Goal: Use online tool/utility

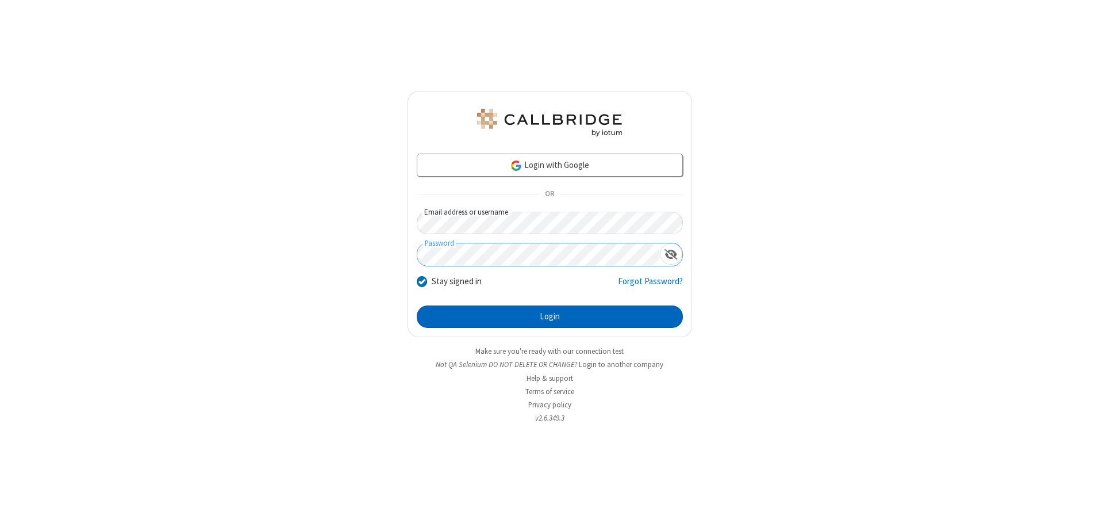
click at [550, 316] on button "Login" at bounding box center [550, 316] width 266 height 23
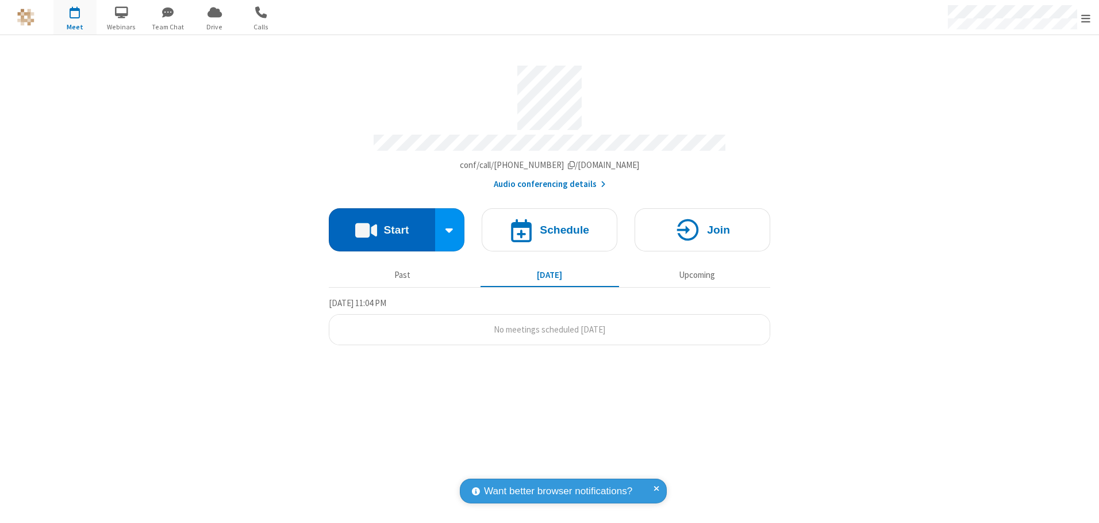
click at [382, 225] on button "Start" at bounding box center [382, 229] width 106 height 43
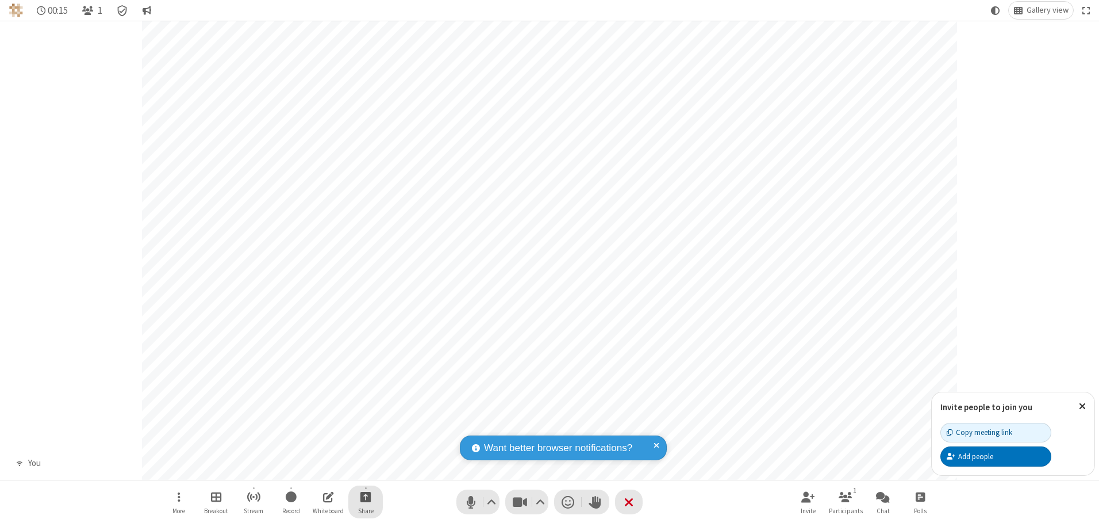
click at [366, 496] on span "Start sharing" at bounding box center [365, 496] width 11 height 14
click at [319, 469] on span "Share my screen" at bounding box center [319, 470] width 13 height 10
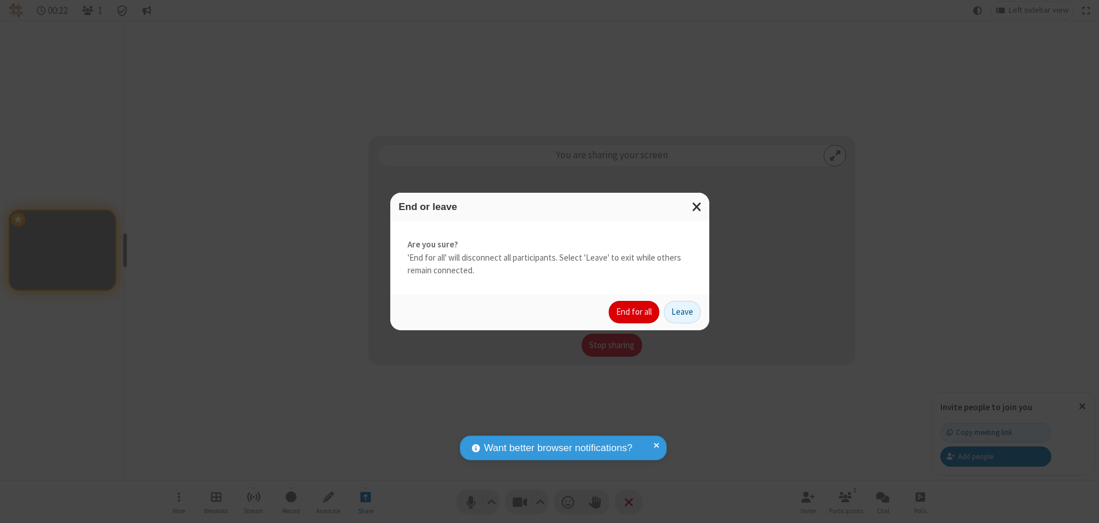
click at [635, 312] on button "End for all" at bounding box center [634, 312] width 51 height 23
